Goal: Check status

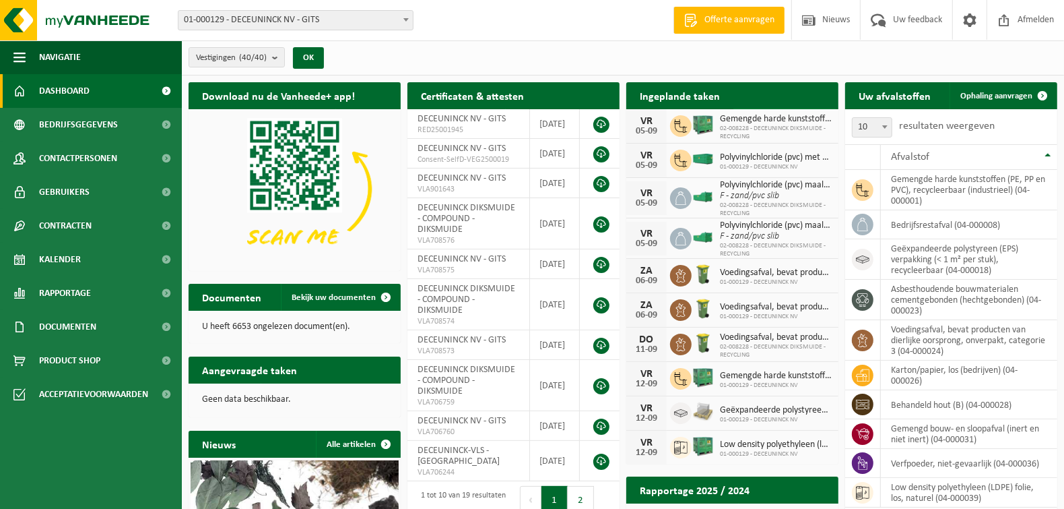
click at [784, 118] on span "Bekijk uw kalender" at bounding box center [778, 122] width 69 height 9
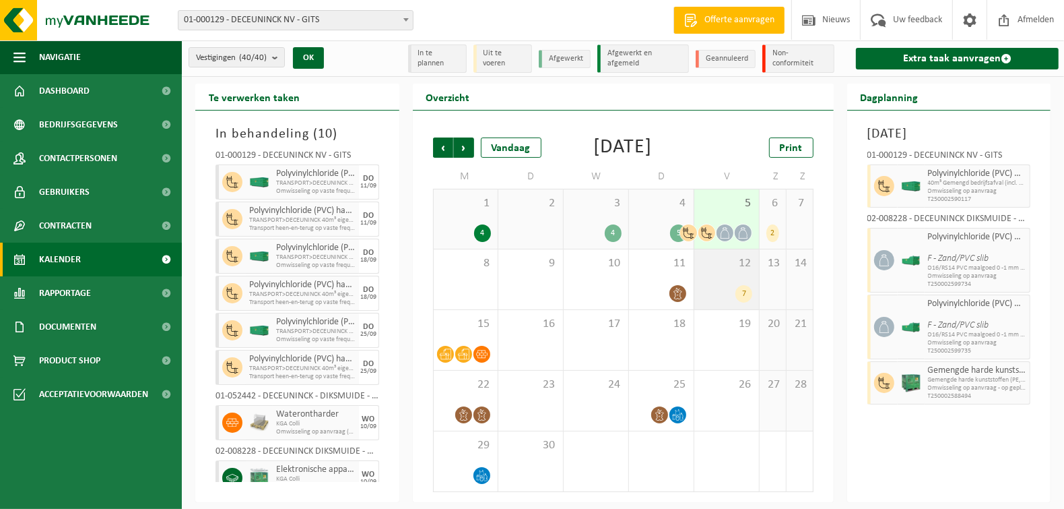
click at [727, 302] on div "7" at bounding box center [726, 294] width 51 height 18
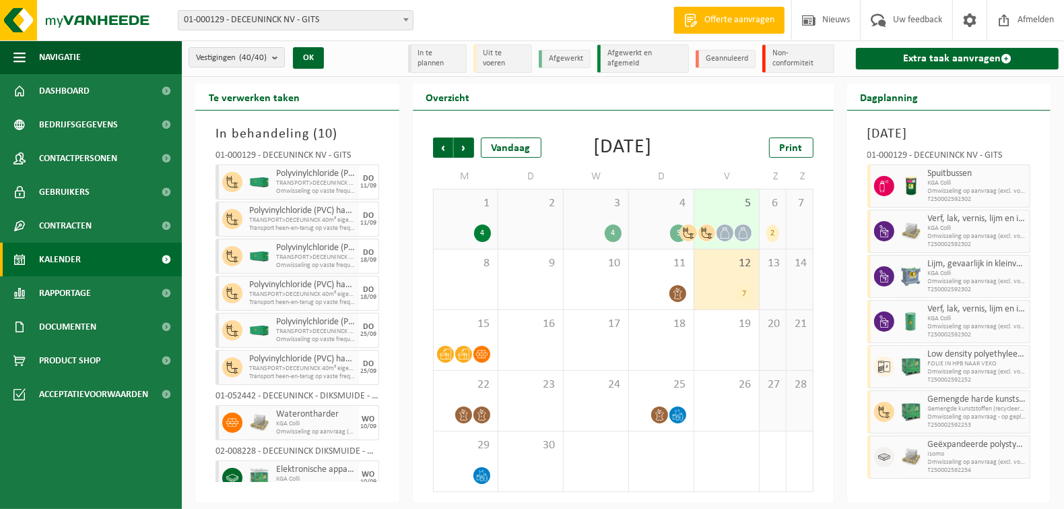
click at [709, 238] on icon at bounding box center [706, 232] width 11 height 11
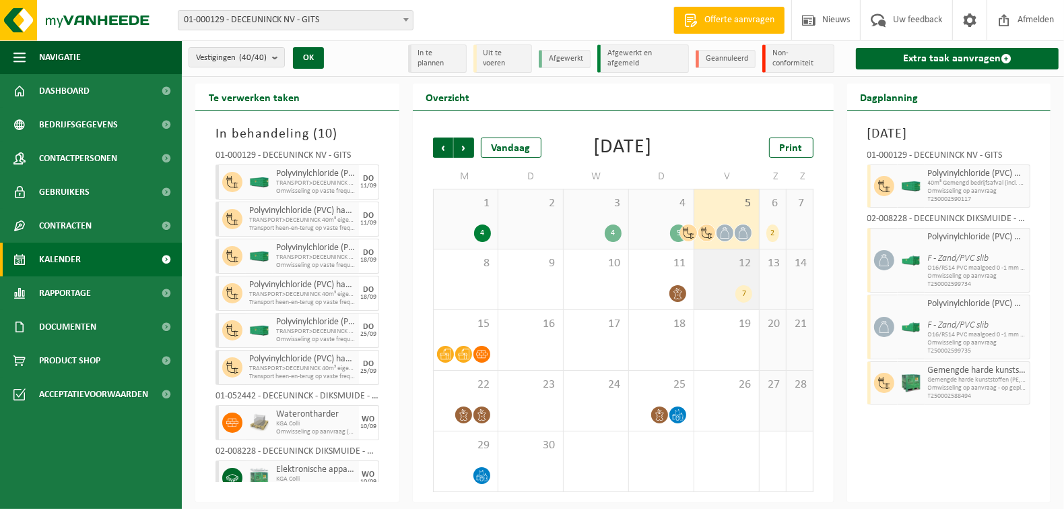
click at [733, 302] on div "7" at bounding box center [726, 294] width 51 height 18
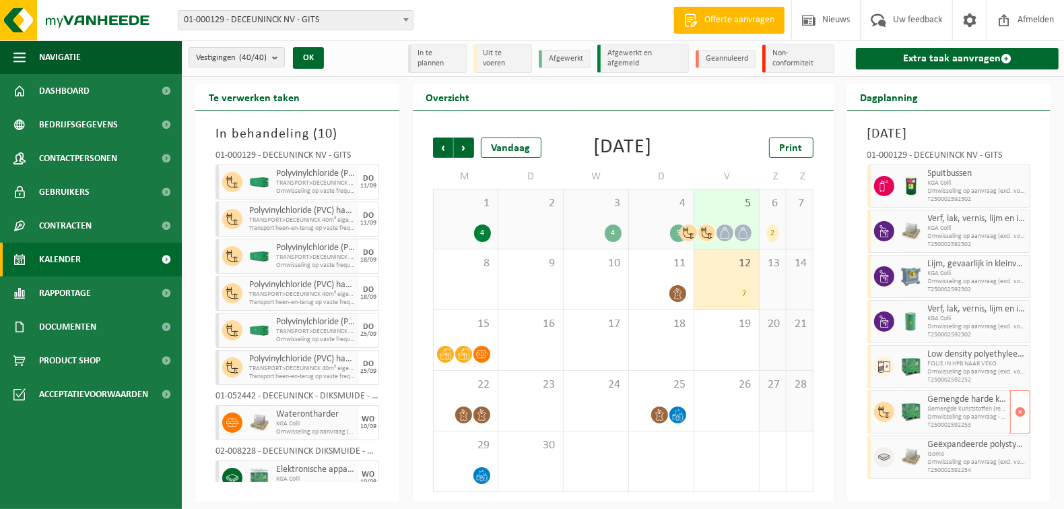
scroll to position [17, 0]
click at [739, 233] on icon at bounding box center [743, 232] width 11 height 11
